Goal: Transaction & Acquisition: Download file/media

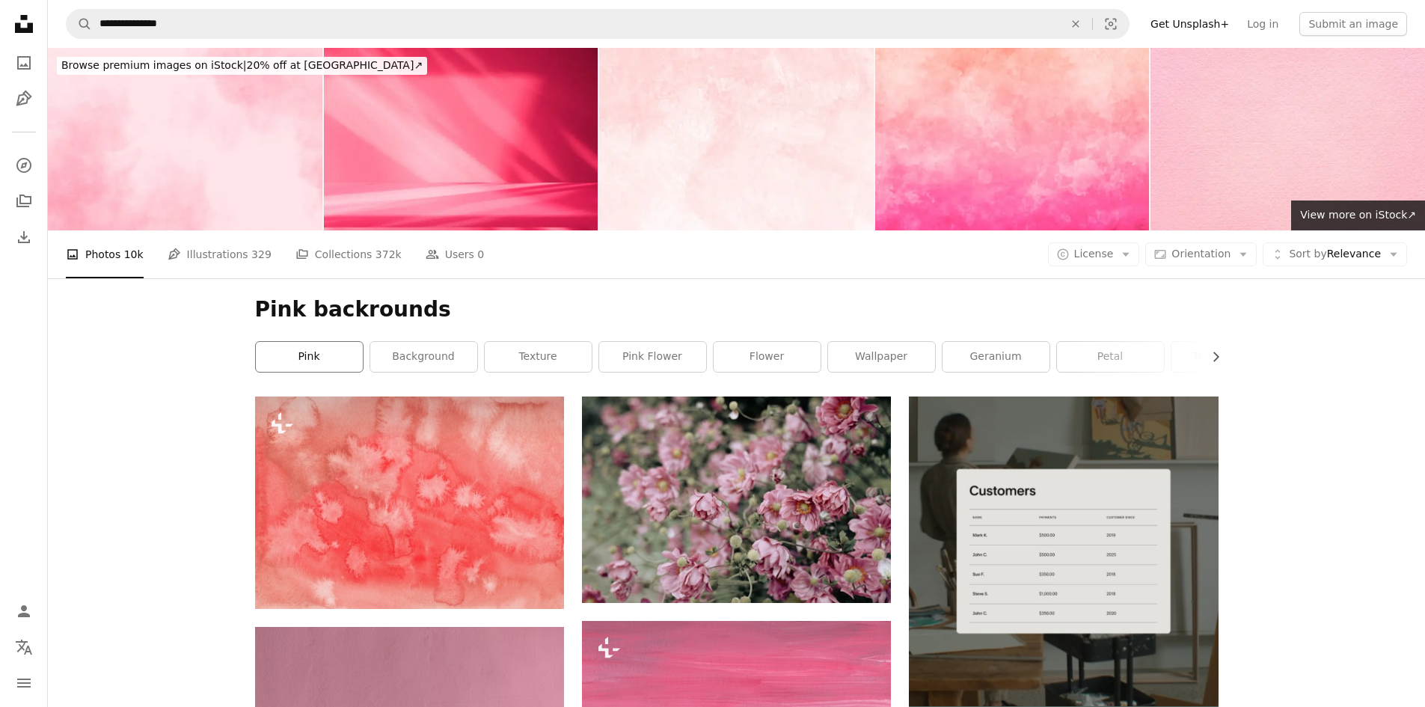
click at [295, 345] on link "pink" at bounding box center [309, 357] width 107 height 30
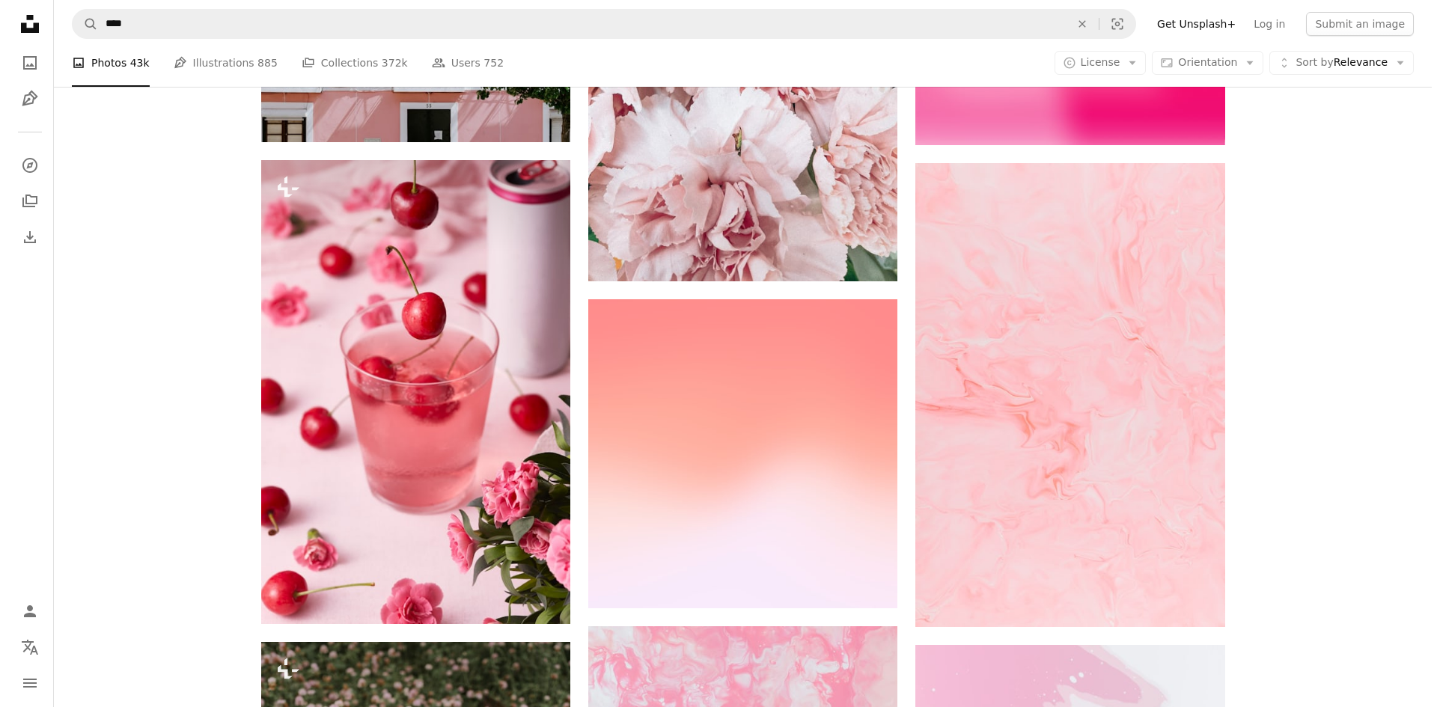
scroll to position [1646, 0]
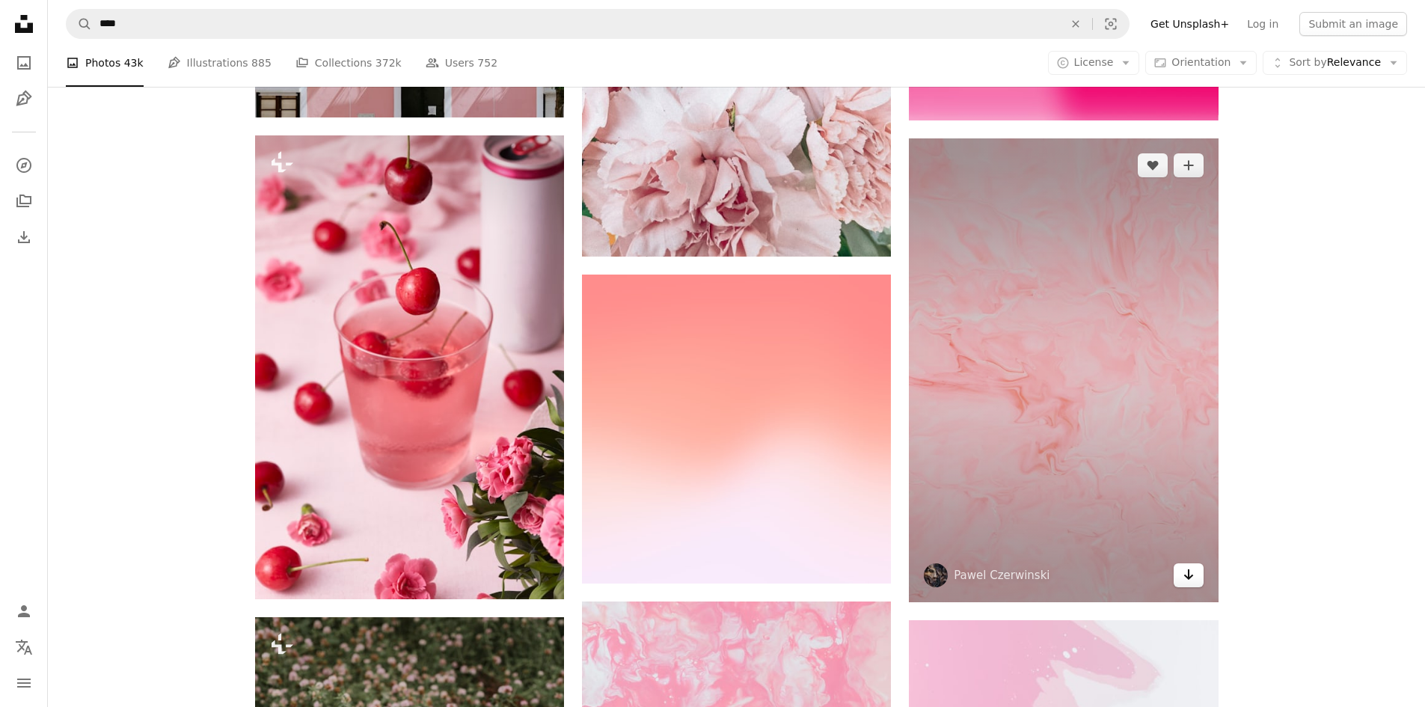
click at [1202, 579] on link "Arrow pointing down" at bounding box center [1189, 575] width 30 height 24
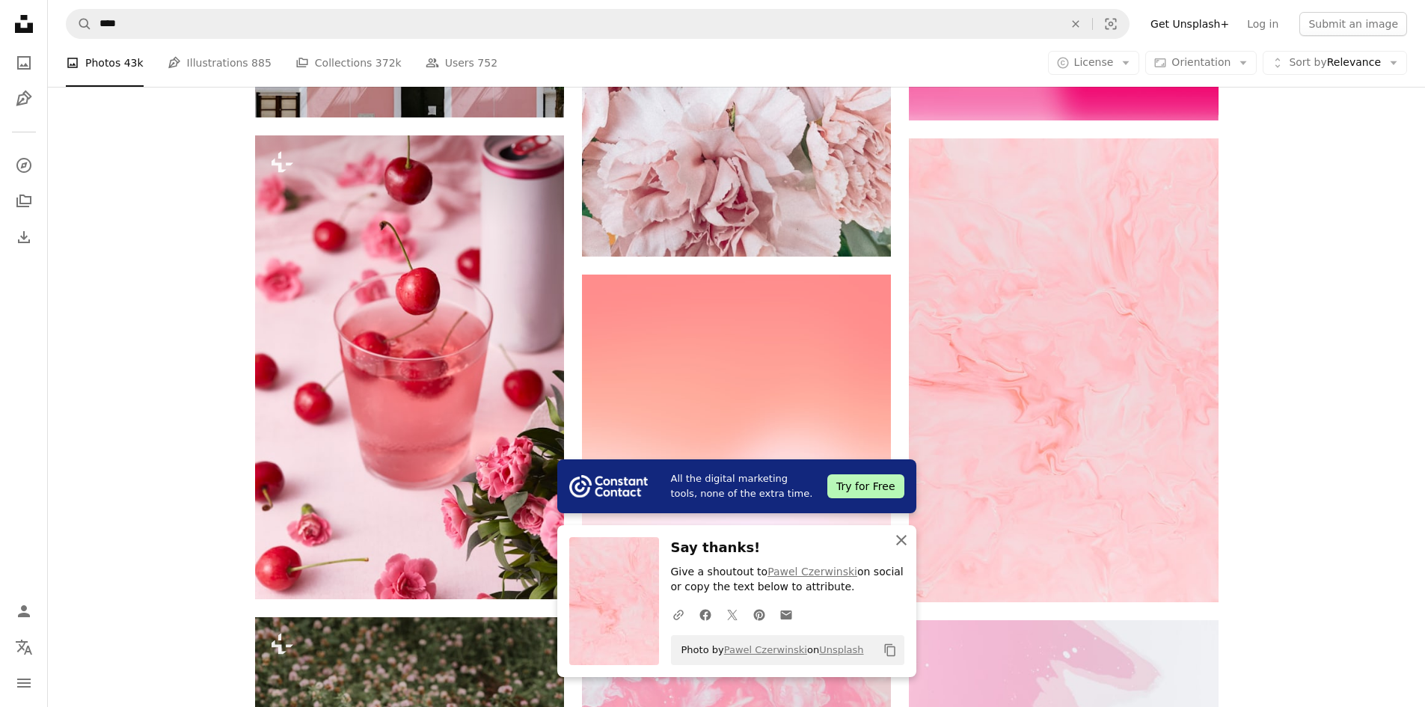
click at [899, 537] on icon "button" at bounding box center [901, 540] width 10 height 10
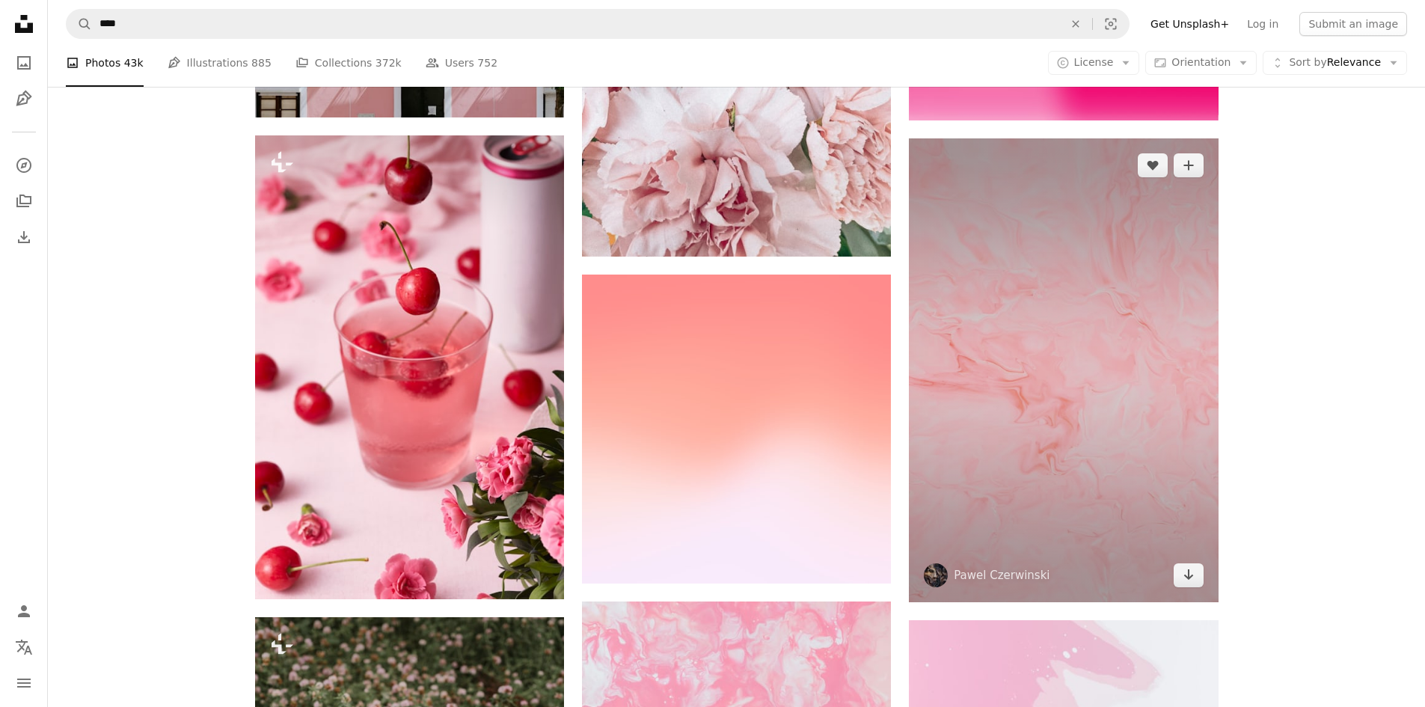
click at [1050, 519] on img at bounding box center [1063, 370] width 309 height 464
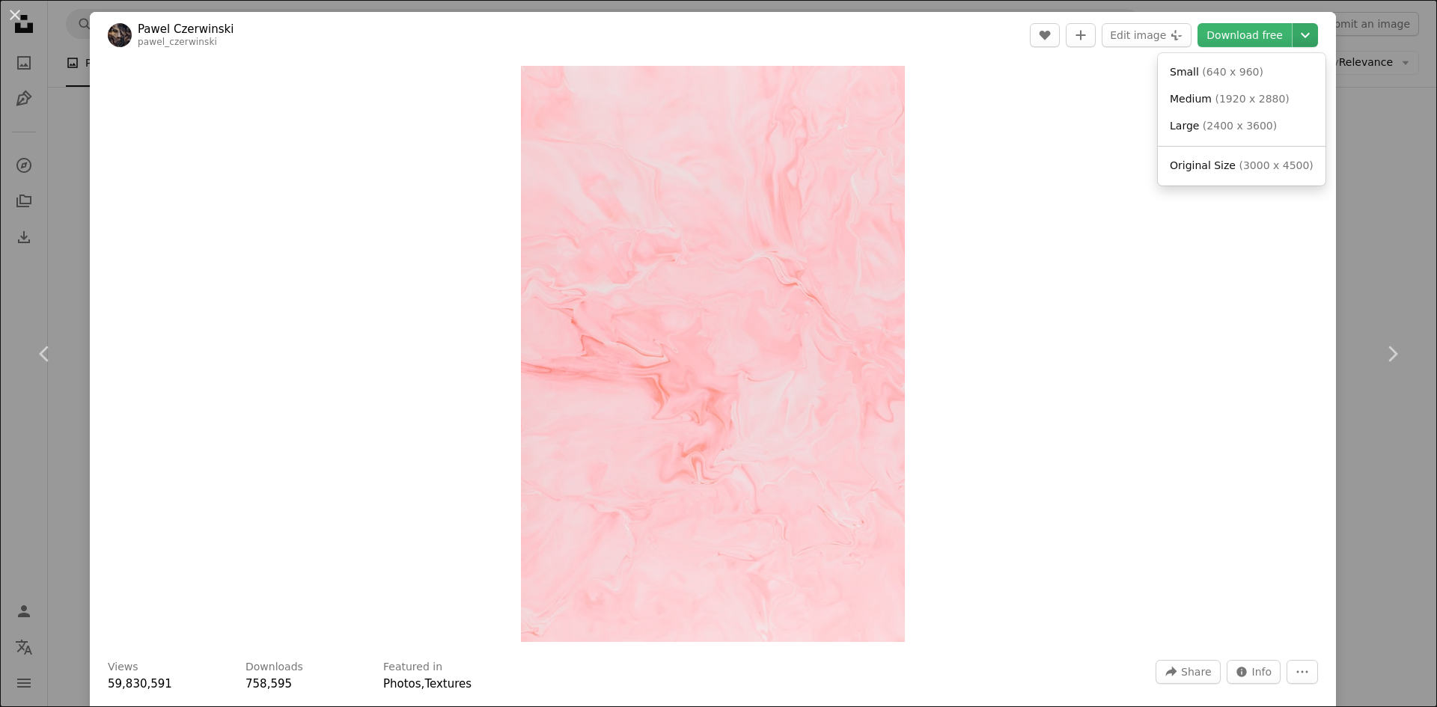
click at [1294, 40] on icon "Chevron down" at bounding box center [1305, 35] width 24 height 18
click at [1193, 159] on span "Original Size" at bounding box center [1203, 165] width 66 height 12
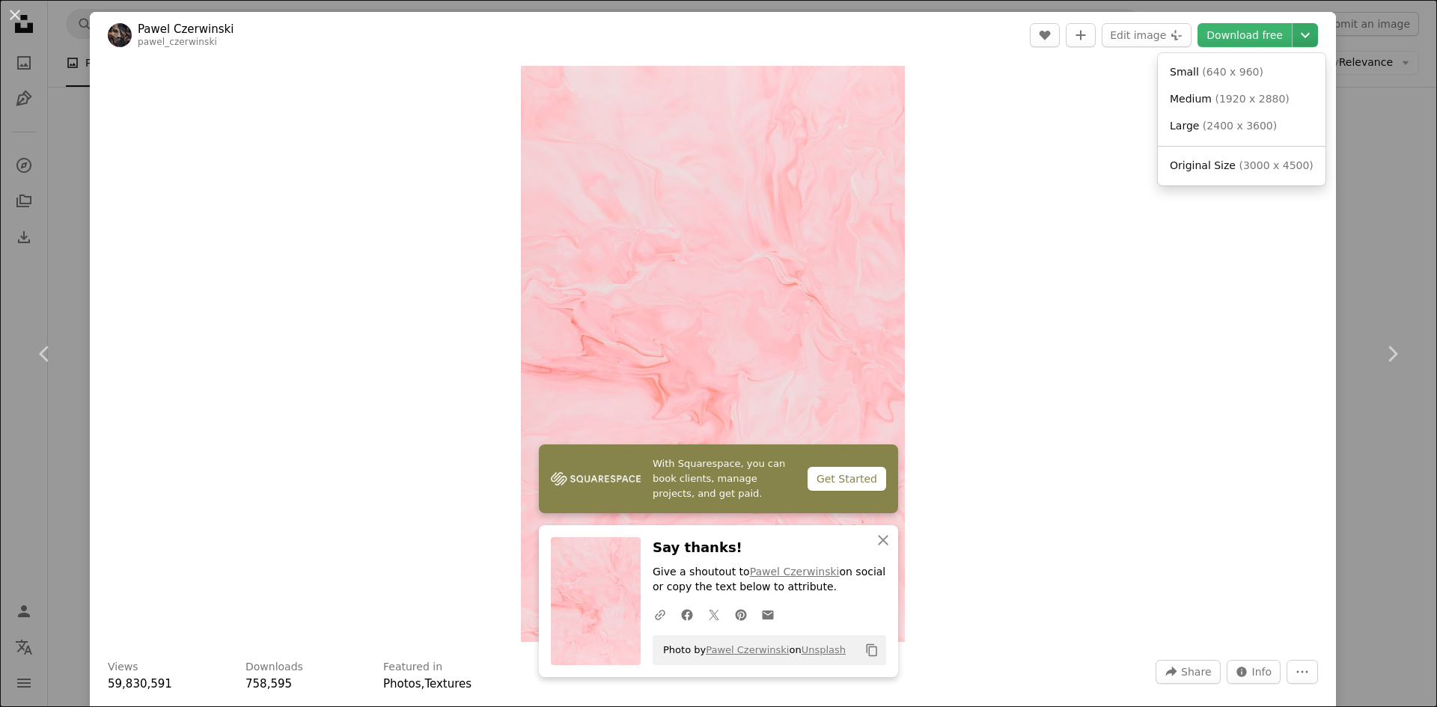
click at [1293, 40] on icon "Chevron down" at bounding box center [1305, 35] width 24 height 18
click at [1255, 159] on span "( 3000 x 4500 )" at bounding box center [1275, 165] width 74 height 12
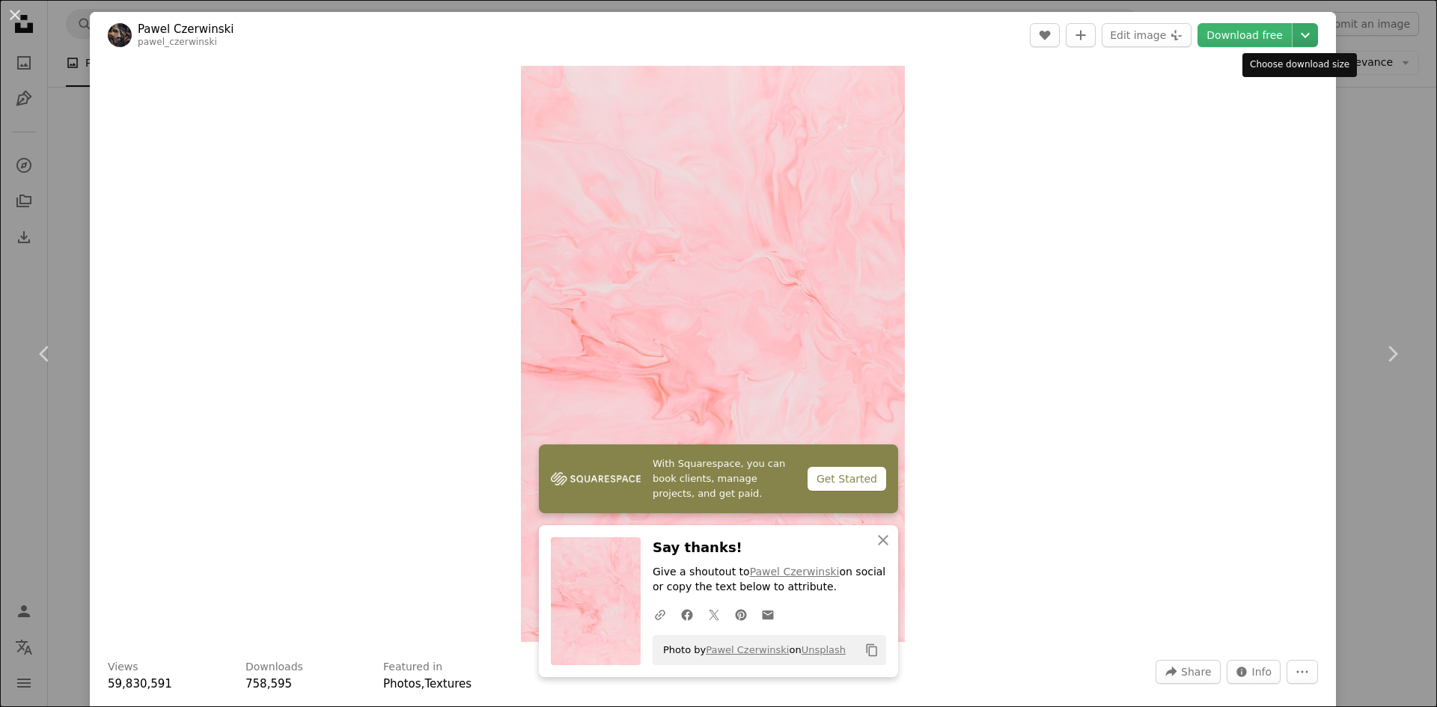
click at [1293, 28] on icon "Chevron down" at bounding box center [1305, 35] width 24 height 18
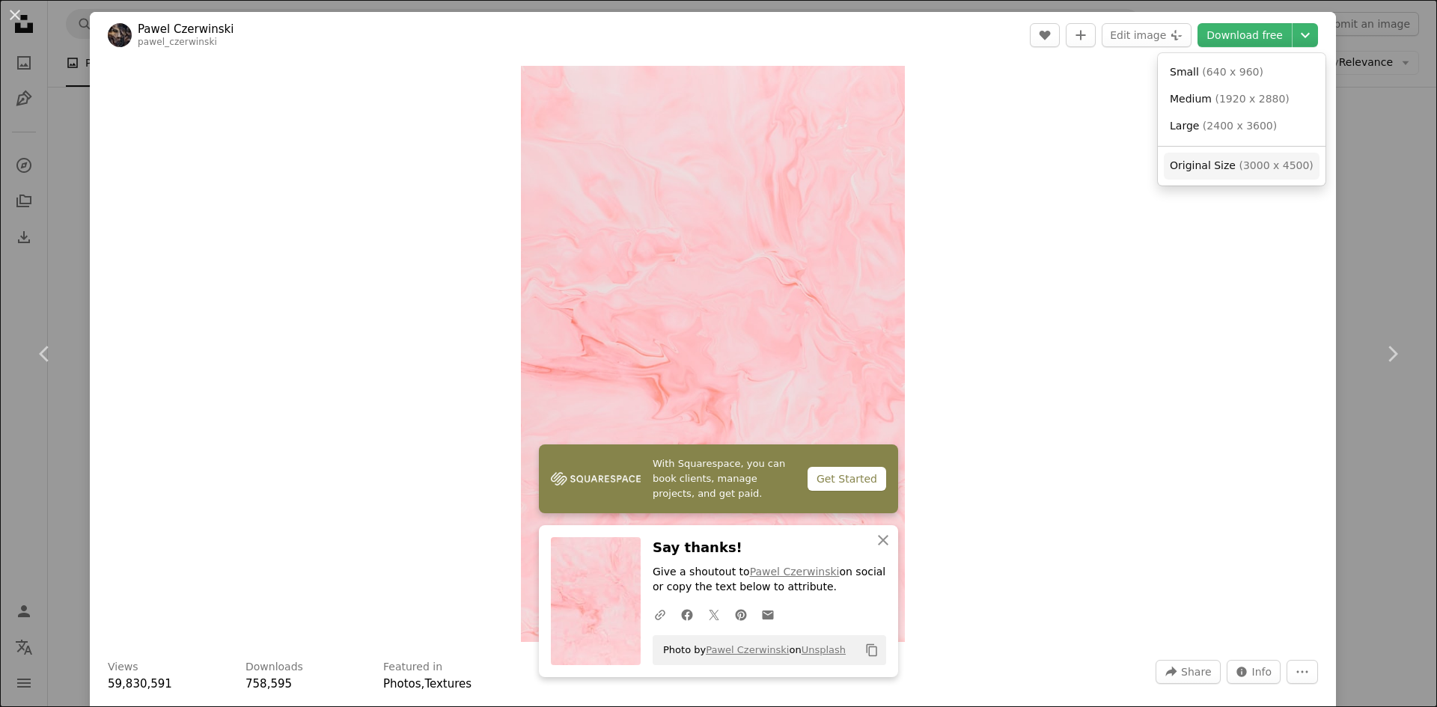
click at [1246, 161] on span "( 3000 x 4500 )" at bounding box center [1275, 165] width 74 height 12
